Goal: Find specific page/section: Find specific page/section

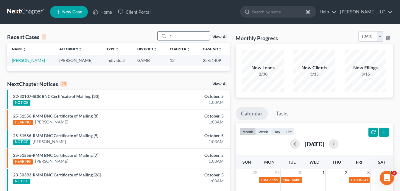
type input "c"
click at [105, 11] on link "Home" at bounding box center [102, 12] width 25 height 11
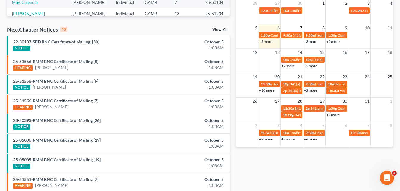
scroll to position [166, 0]
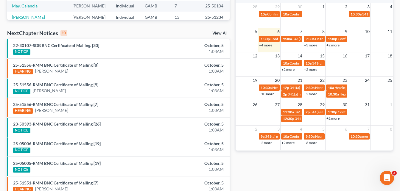
click at [221, 33] on link "View All" at bounding box center [219, 33] width 15 height 4
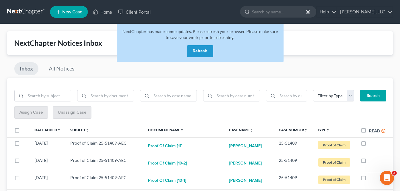
click at [205, 50] on button "Refresh" at bounding box center [200, 51] width 26 height 12
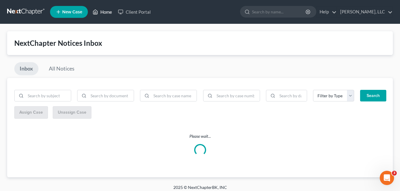
click at [109, 11] on link "Home" at bounding box center [102, 12] width 25 height 11
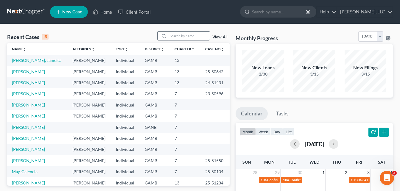
click at [183, 34] on input "search" at bounding box center [189, 36] width 42 height 9
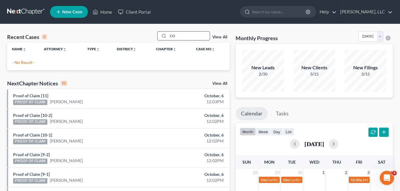
type input "C"
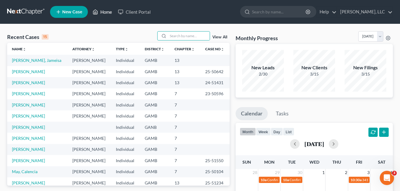
click at [103, 13] on link "Home" at bounding box center [102, 12] width 25 height 11
click at [181, 36] on input "search" at bounding box center [189, 36] width 42 height 9
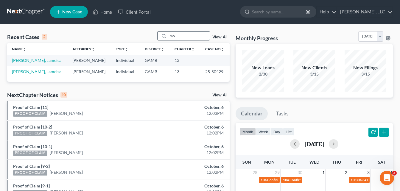
type input "m"
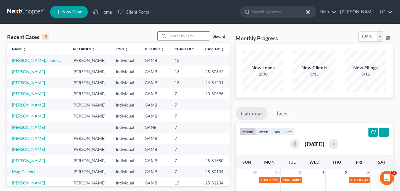
click at [179, 36] on input "search" at bounding box center [189, 36] width 42 height 9
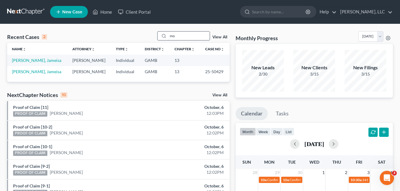
type input "m"
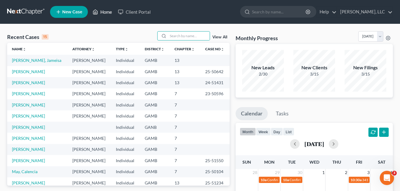
click at [105, 11] on link "Home" at bounding box center [102, 12] width 25 height 11
click at [23, 59] on link "[PERSON_NAME], Jameisa" at bounding box center [36, 60] width 49 height 5
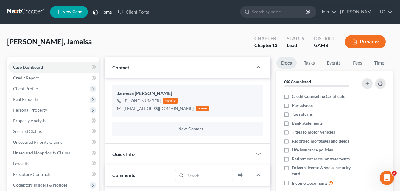
click at [105, 12] on link "Home" at bounding box center [102, 12] width 25 height 11
